Goal: Information Seeking & Learning: Find specific fact

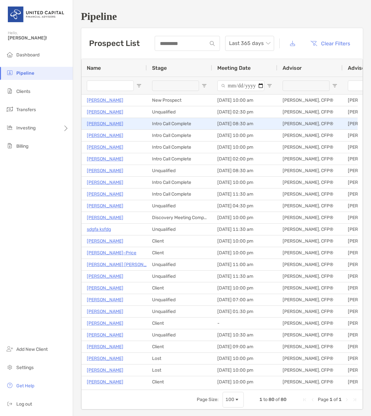
click at [100, 123] on p "[PERSON_NAME]" at bounding box center [105, 124] width 37 height 8
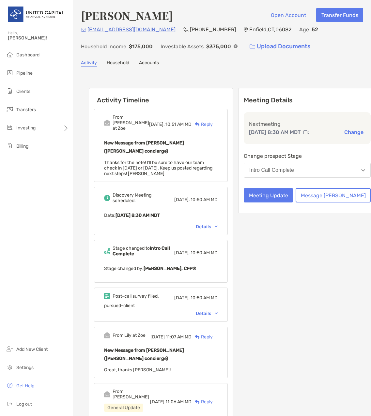
click at [218, 311] on div "Details" at bounding box center [207, 314] width 22 height 6
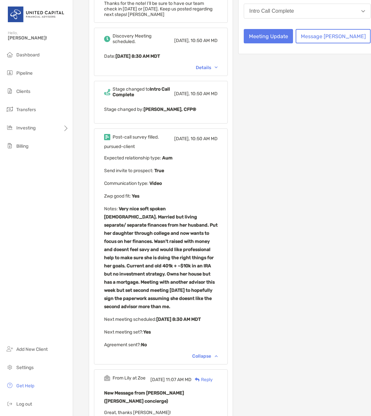
scroll to position [163, 0]
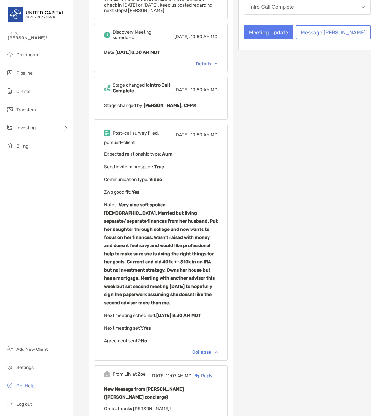
click at [120, 202] on b "Very nice soft spoken [DEMOGRAPHIC_DATA]. Married but living separate/ separate…" at bounding box center [161, 253] width 114 height 103
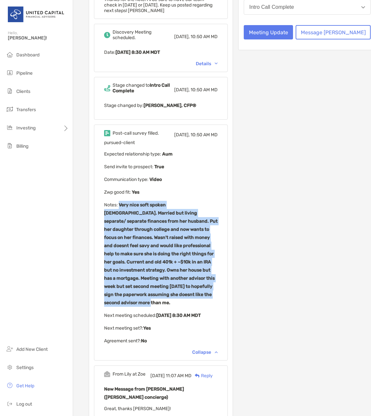
drag, startPoint x: 119, startPoint y: 192, endPoint x: 209, endPoint y: 276, distance: 123.1
click at [209, 276] on p "Notes : Very nice soft spoken [DEMOGRAPHIC_DATA]. Married but living separate/ …" at bounding box center [161, 254] width 114 height 106
drag, startPoint x: 209, startPoint y: 276, endPoint x: 180, endPoint y: 237, distance: 48.5
copy b "Very nice soft spoken [DEMOGRAPHIC_DATA]. Married but living separate/ separate…"
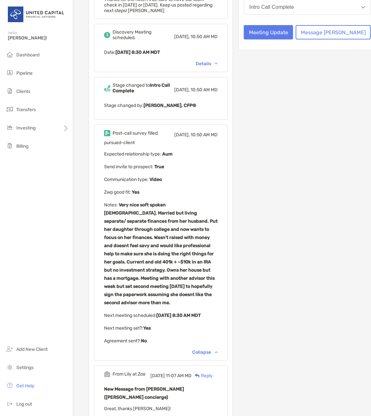
click at [285, 156] on div "Meeting Details Next meeting [DATE] 8:30 AM MDT Change Change prospect Stage In…" at bounding box center [307, 247] width 138 height 645
